Goal: Find specific page/section: Find specific page/section

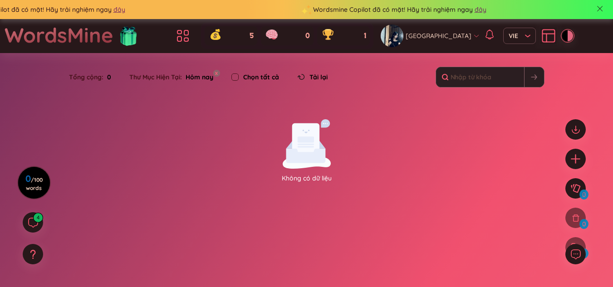
click at [333, 155] on div "Không có dữ liệu" at bounding box center [307, 151] width 250 height 64
click at [318, 150] on icon at bounding box center [306, 155] width 40 height 15
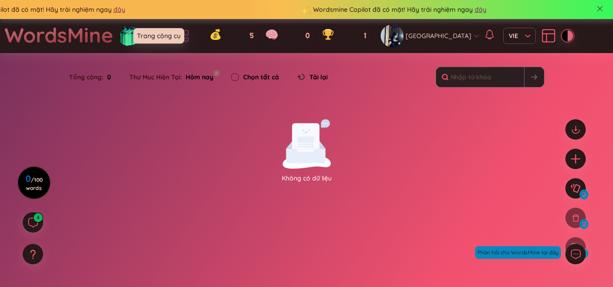
click at [191, 35] on icon at bounding box center [183, 36] width 16 height 16
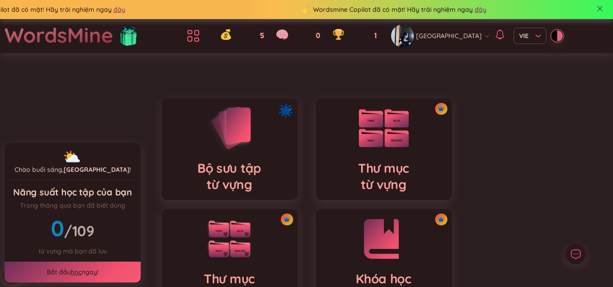
click at [346, 142] on div "Thư mục từ vựng" at bounding box center [384, 150] width 136 height 102
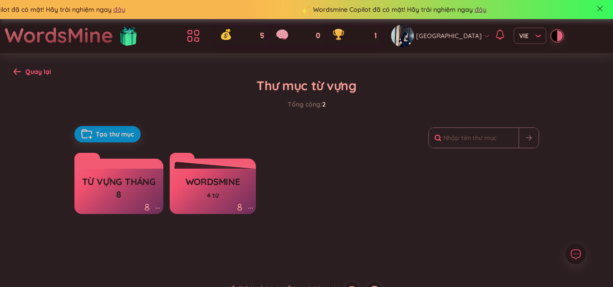
click at [132, 175] on link "từ vựng tháng 8" at bounding box center [119, 188] width 80 height 30
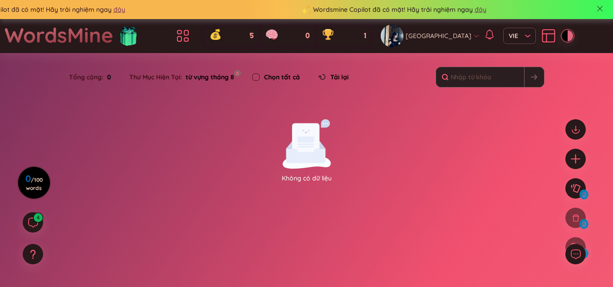
click at [306, 140] on rect at bounding box center [305, 140] width 16 height 6
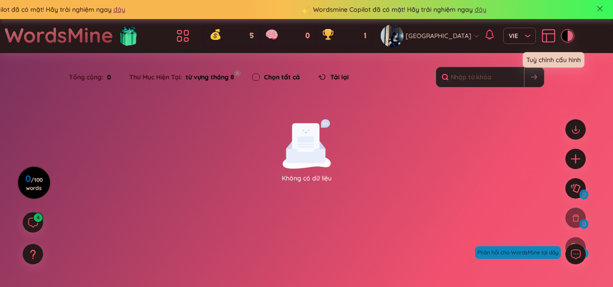
click at [541, 41] on icon at bounding box center [549, 36] width 16 height 16
click at [231, 181] on section "Sắp xếp Chữ cái tăng dần Chữ cái giảm dần Thời gian xa nhất Thời gian gần nhất …" at bounding box center [306, 172] width 613 height 239
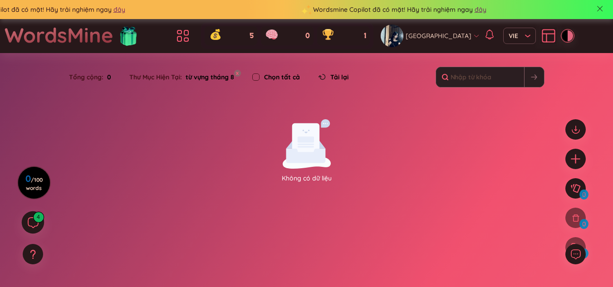
click at [37, 223] on icon at bounding box center [32, 222] width 11 height 11
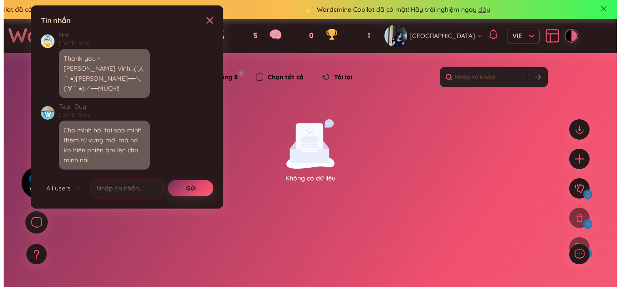
scroll to position [10438, 0]
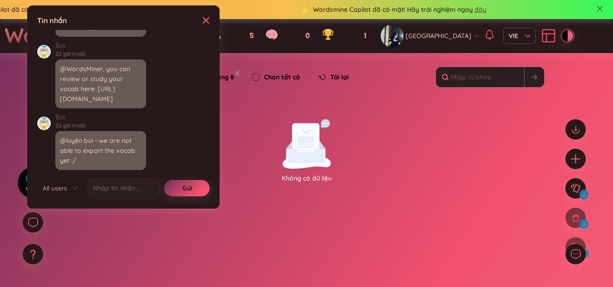
click at [212, 18] on div "Tin nhắn X ✨ Hey, I'm Seed Bae , your language learning buddy -- here to sprink…" at bounding box center [124, 107] width 182 height 193
click at [207, 19] on icon at bounding box center [206, 20] width 7 height 7
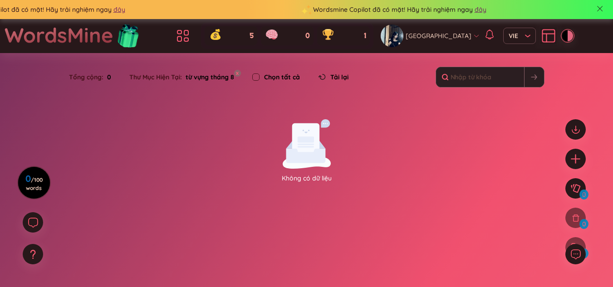
click at [124, 48] on img at bounding box center [128, 37] width 27 height 36
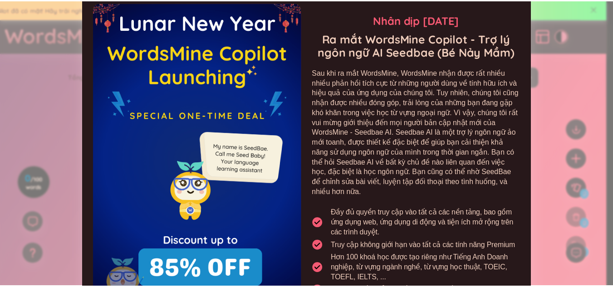
scroll to position [0, 0]
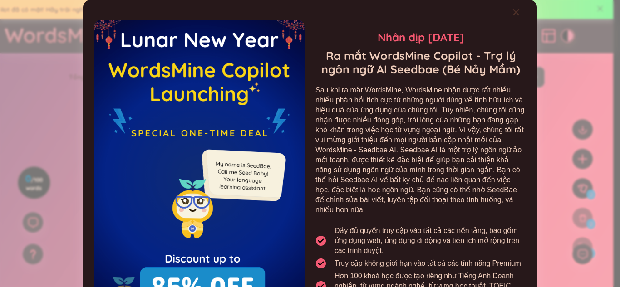
click at [518, 18] on span "Close" at bounding box center [525, 12] width 25 height 25
